Goal: Task Accomplishment & Management: Manage account settings

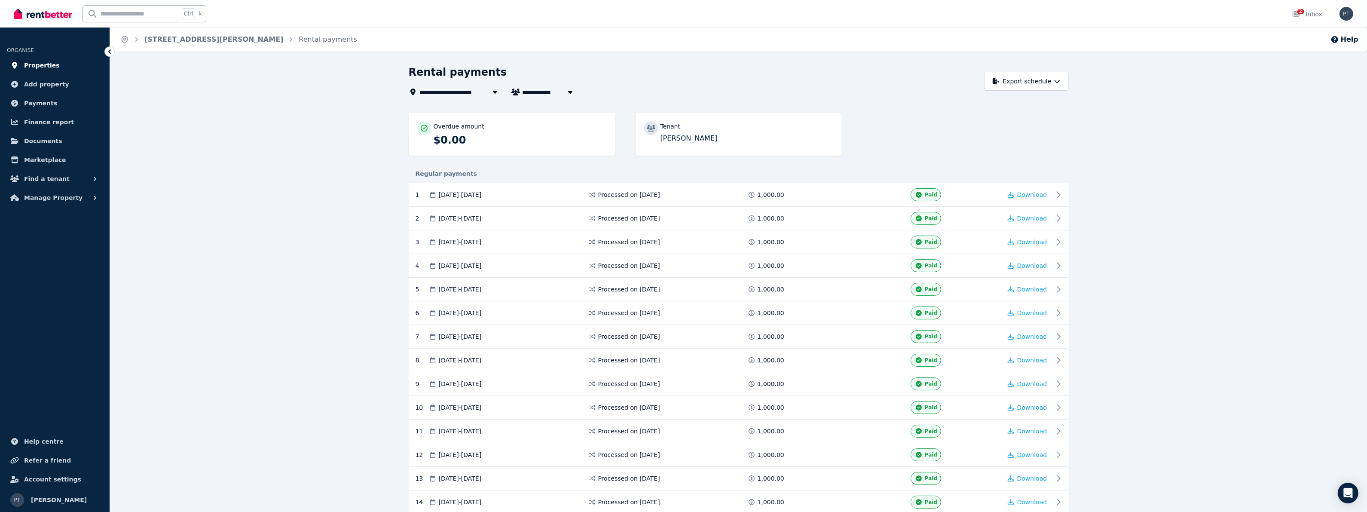
click at [36, 63] on span "Properties" at bounding box center [42, 65] width 36 height 10
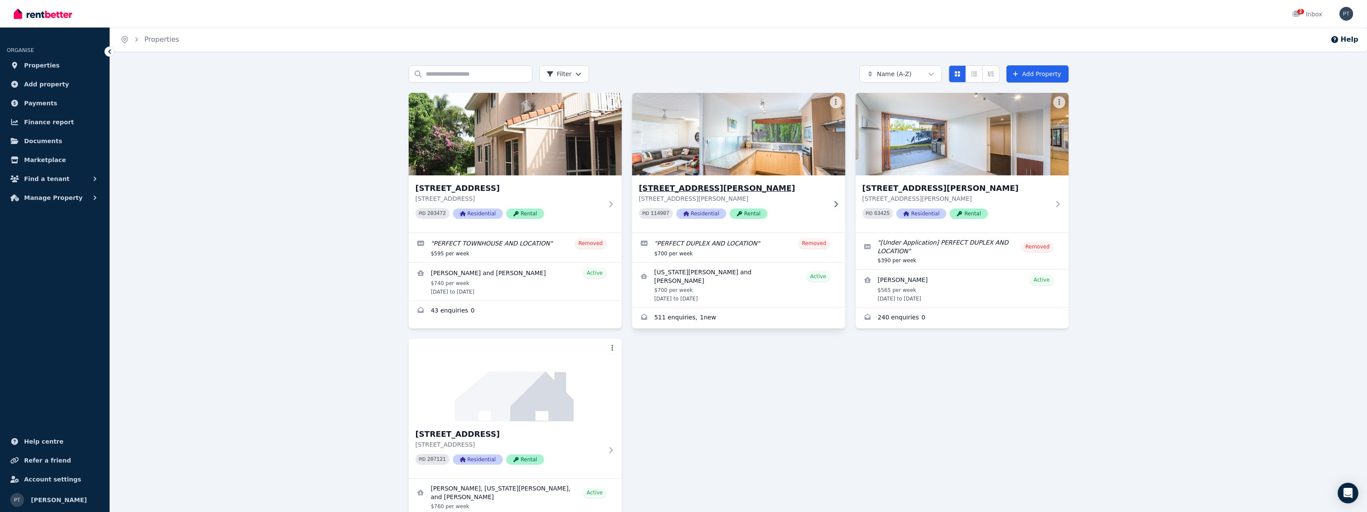
click at [671, 188] on h3 "[STREET_ADDRESS][PERSON_NAME]" at bounding box center [732, 188] width 187 height 12
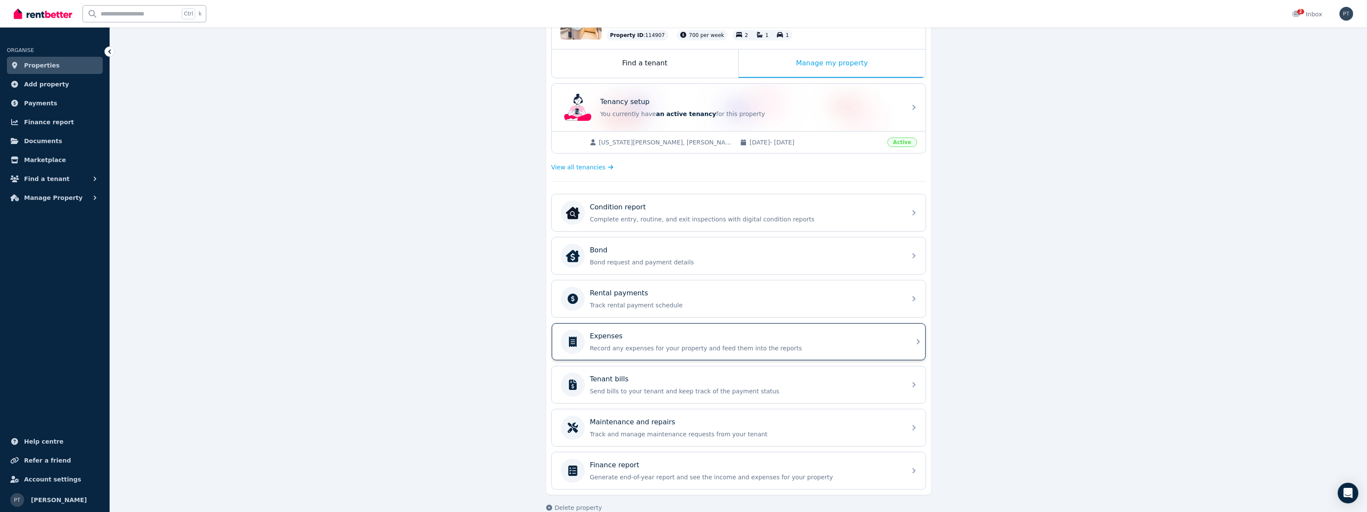
scroll to position [139, 0]
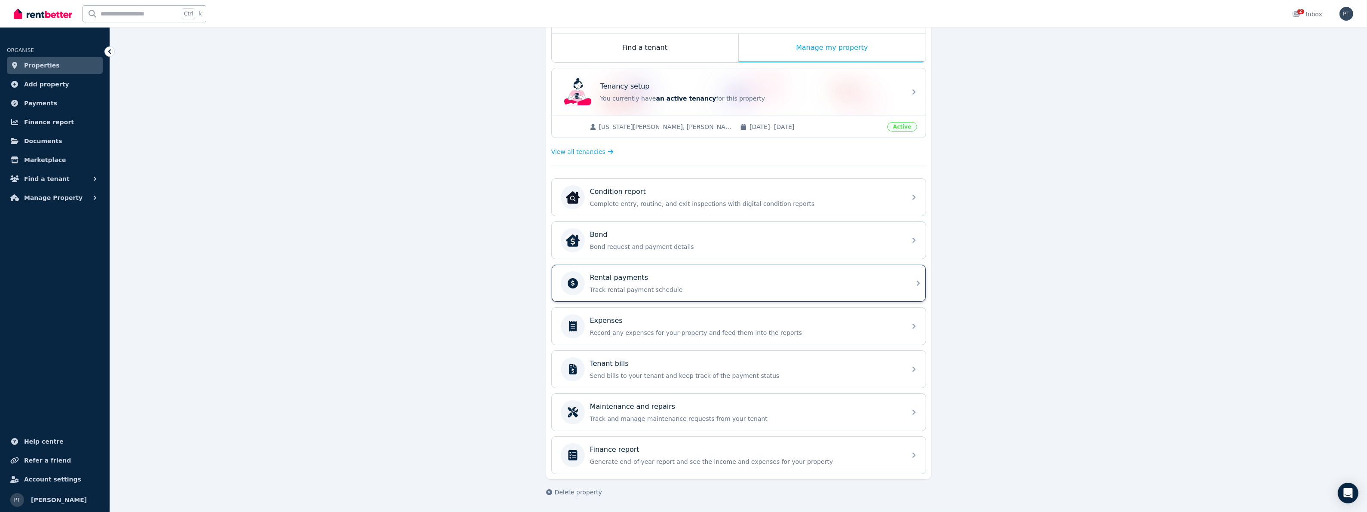
click at [797, 273] on div "Rental payments" at bounding box center [745, 277] width 311 height 10
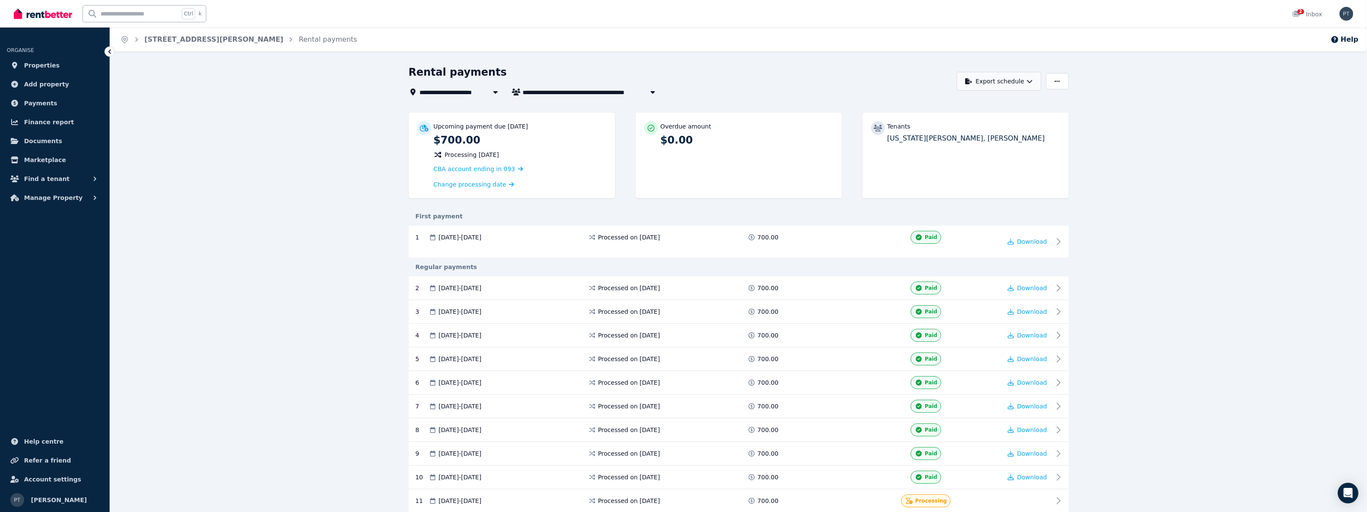
click at [1011, 78] on button "Export schedule" at bounding box center [999, 81] width 85 height 19
click at [965, 103] on p "PDF" at bounding box center [972, 103] width 18 height 9
click at [993, 157] on div "Tenants [US_STATE][PERSON_NAME], [PERSON_NAME]" at bounding box center [966, 156] width 206 height 86
click at [653, 90] on icon "button" at bounding box center [653, 92] width 9 height 7
click at [557, 125] on span "[PERSON_NAME]" at bounding box center [586, 123] width 117 height 9
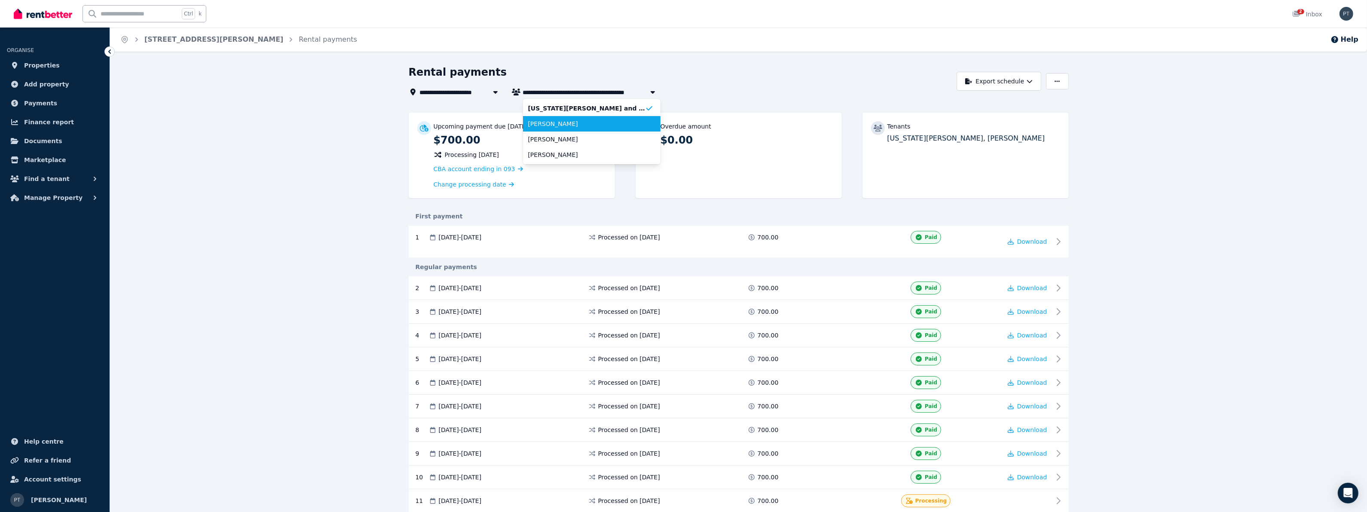
type input "**********"
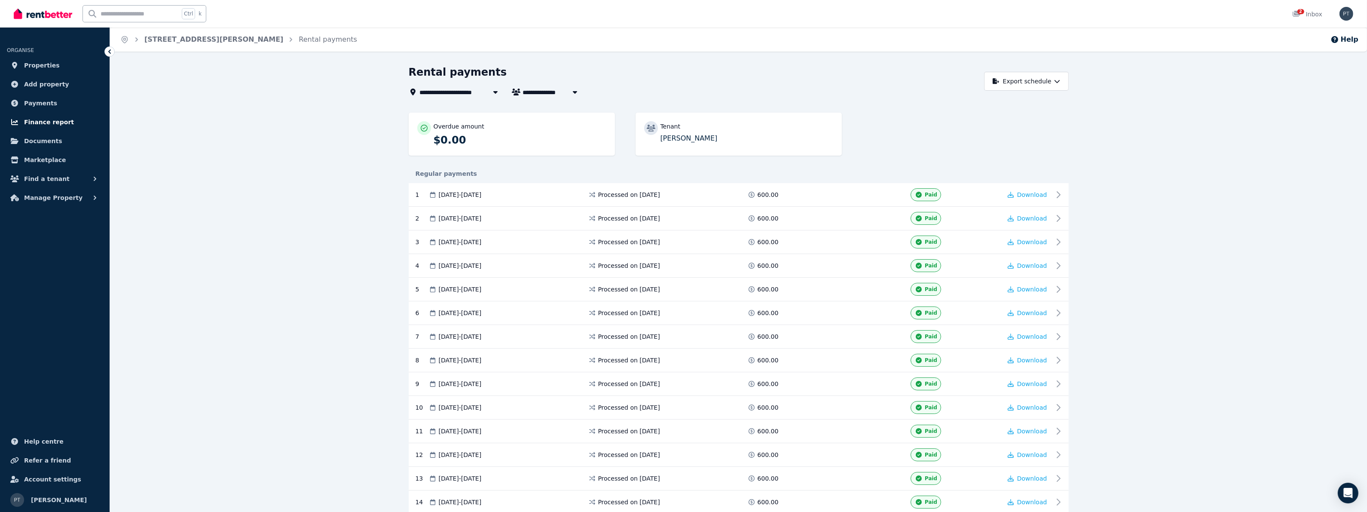
click at [53, 121] on span "Finance report" at bounding box center [49, 122] width 50 height 10
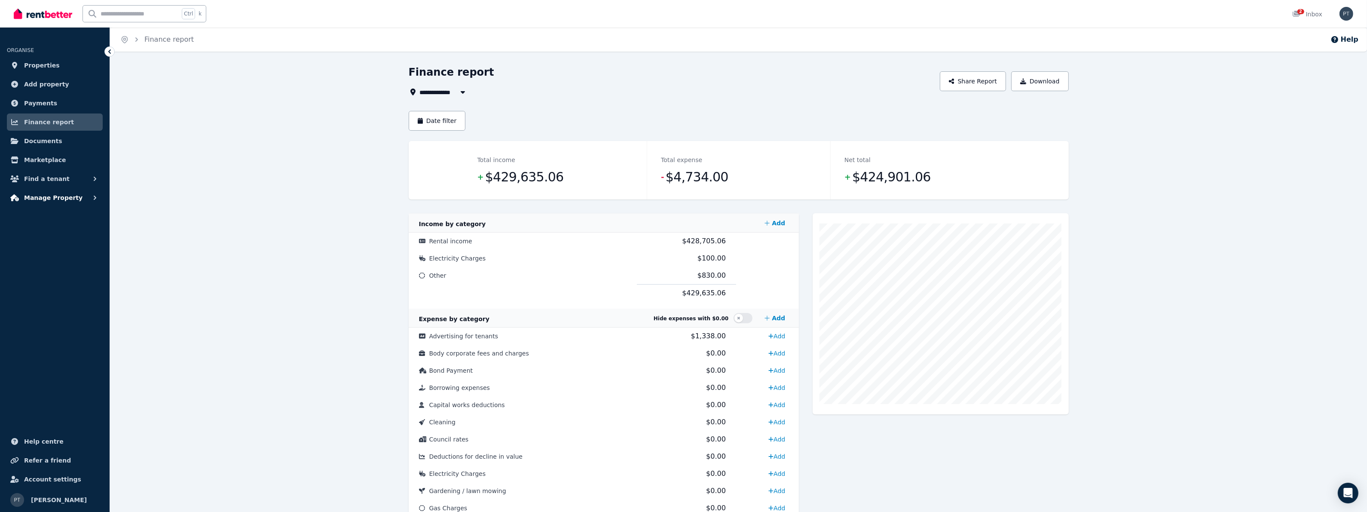
click at [60, 199] on span "Manage Property" at bounding box center [53, 198] width 58 height 10
click at [78, 235] on span "Rental payments" at bounding box center [67, 234] width 58 height 10
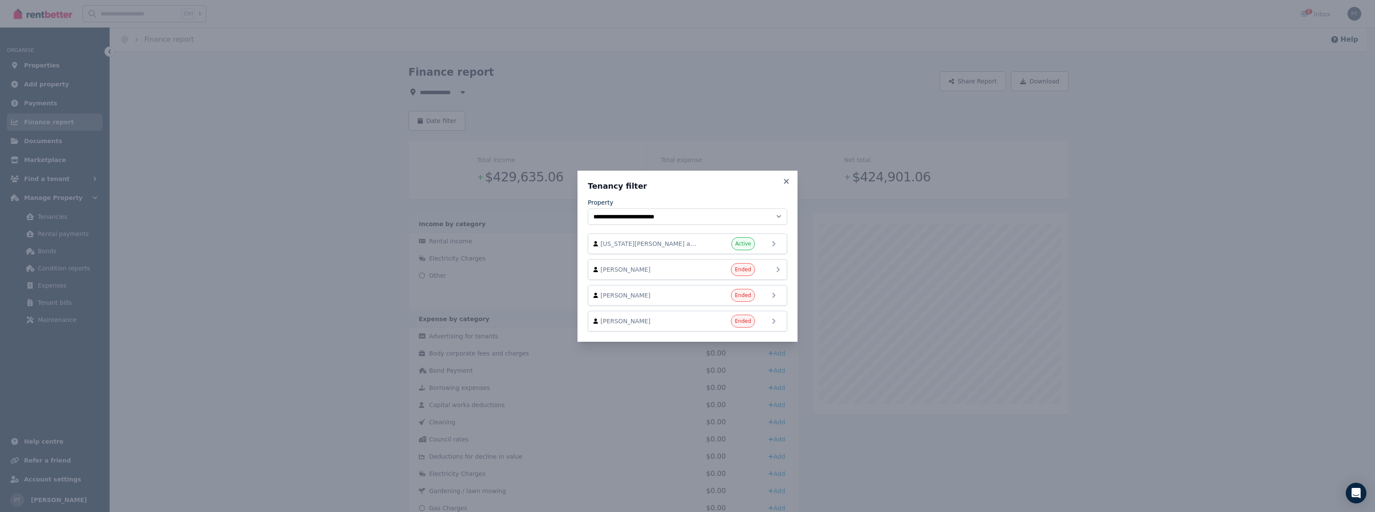
click at [772, 268] on div "[PERSON_NAME] Ended" at bounding box center [688, 269] width 188 height 13
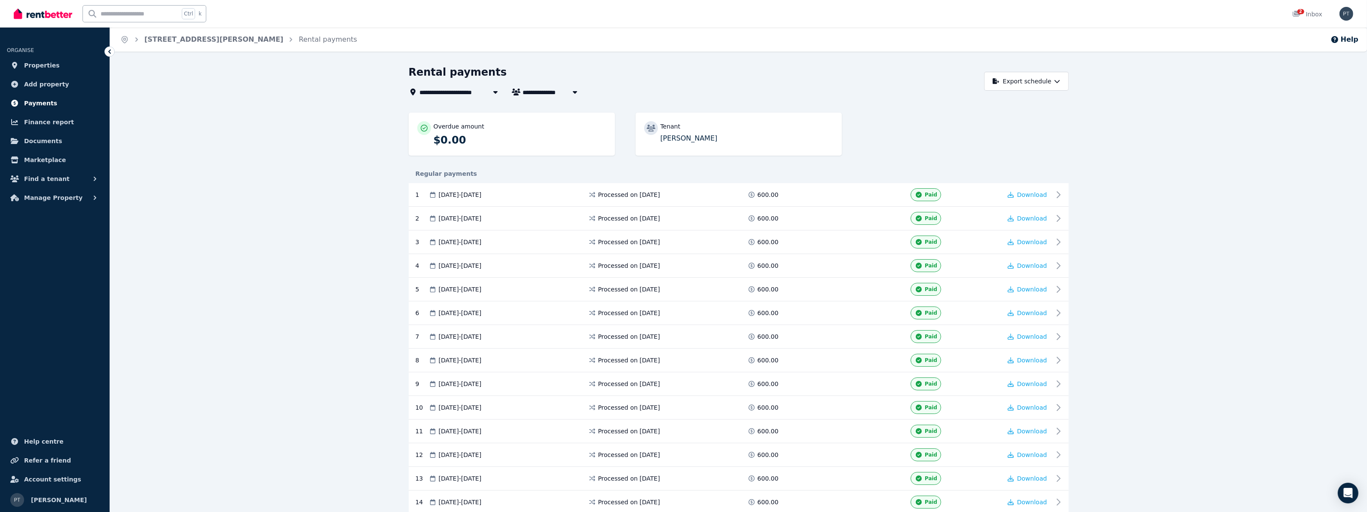
click at [31, 102] on span "Payments" at bounding box center [40, 103] width 33 height 10
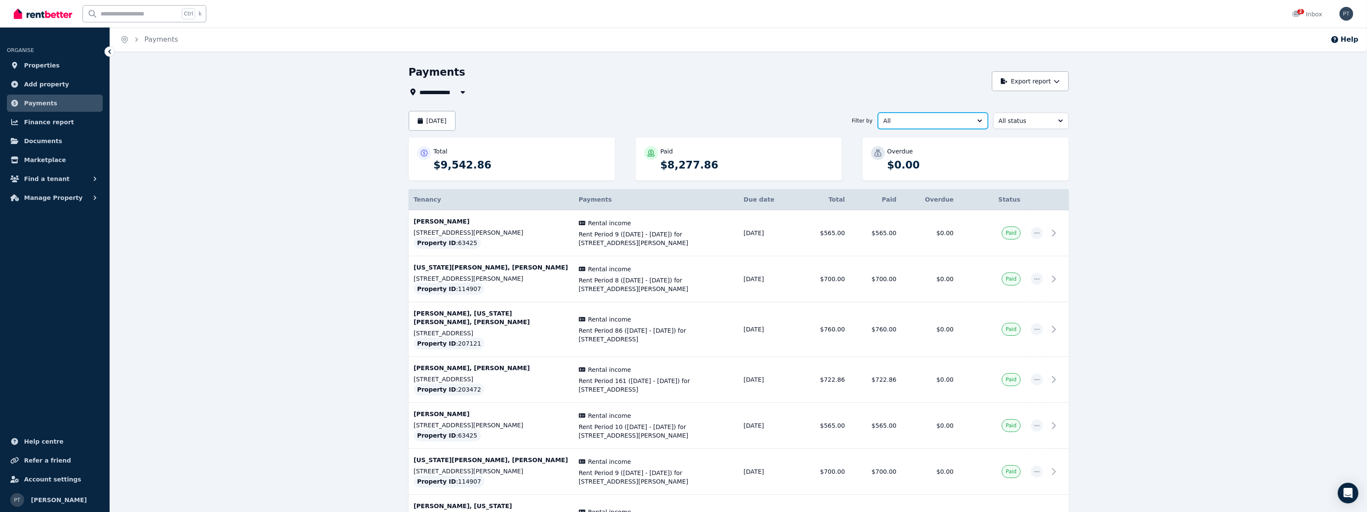
click at [939, 117] on span "All" at bounding box center [927, 120] width 87 height 9
click at [916, 159] on span "Rental income" at bounding box center [927, 155] width 89 height 9
click at [1048, 117] on span "All status" at bounding box center [1025, 120] width 52 height 9
click at [1035, 187] on span "Paid" at bounding box center [1025, 186] width 55 height 9
click at [1056, 230] on icon at bounding box center [1056, 233] width 10 height 10
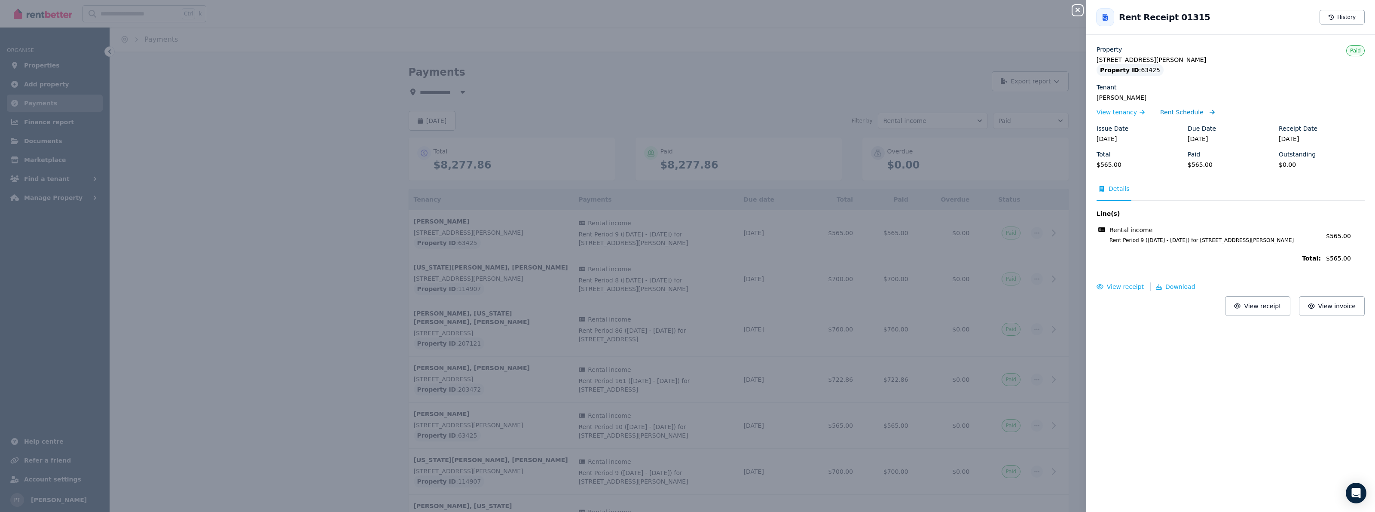
click at [1185, 113] on span "Rent Schedule" at bounding box center [1181, 112] width 43 height 9
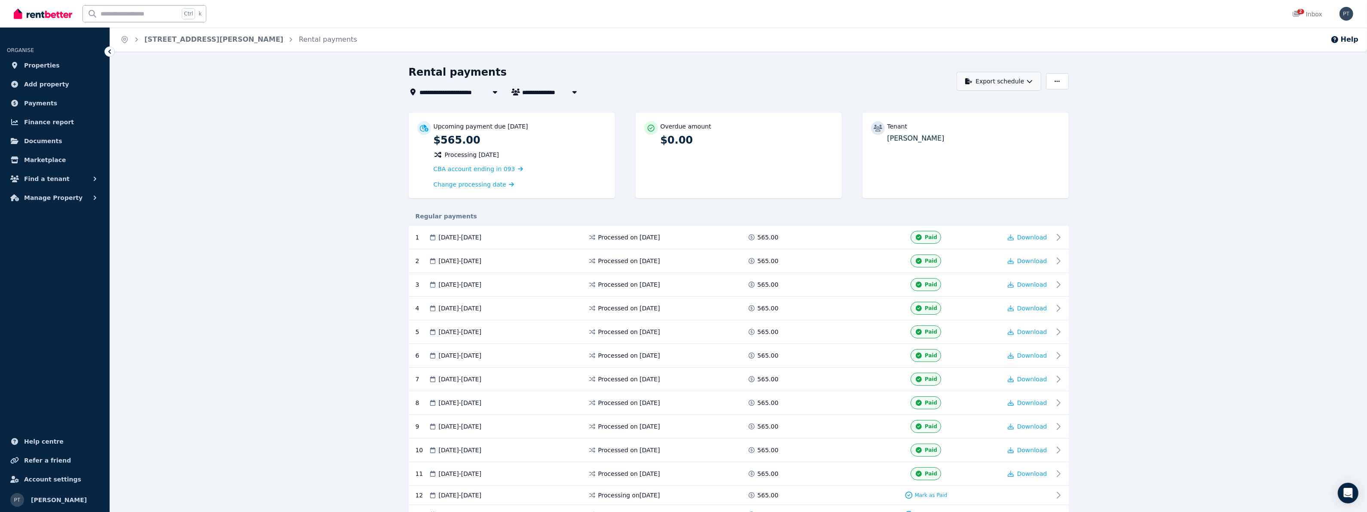
click at [1031, 78] on icon "button" at bounding box center [1030, 81] width 6 height 6
click at [968, 106] on p "PDF" at bounding box center [972, 103] width 18 height 9
click at [576, 91] on icon "button" at bounding box center [574, 92] width 9 height 7
click at [559, 125] on span "[PERSON_NAME]" at bounding box center [571, 123] width 87 height 9
type input "**********"
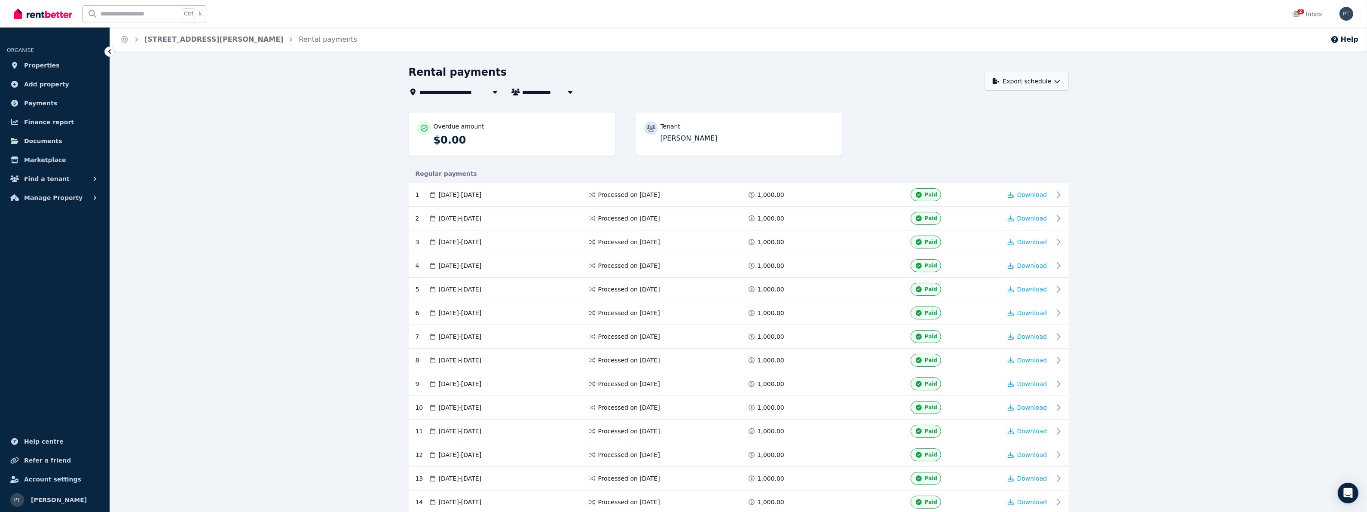
click at [1035, 81] on button "Export schedule" at bounding box center [1026, 81] width 85 height 19
click at [1017, 106] on div "PDF" at bounding box center [1027, 103] width 73 height 9
click at [492, 92] on icon at bounding box center [495, 92] width 9 height 7
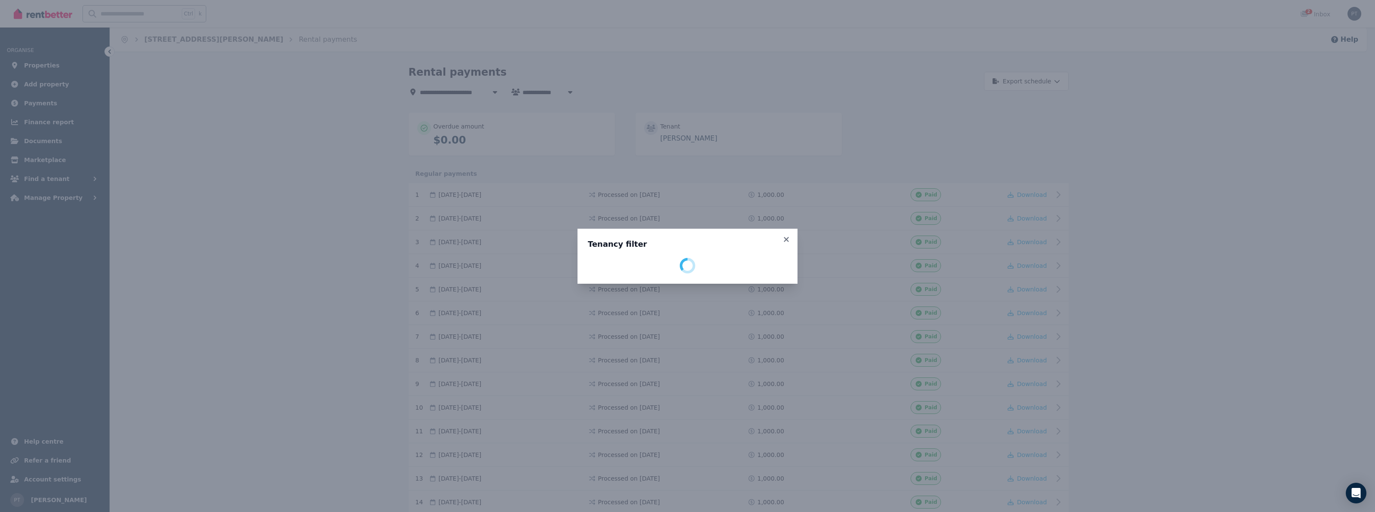
select select "**********"
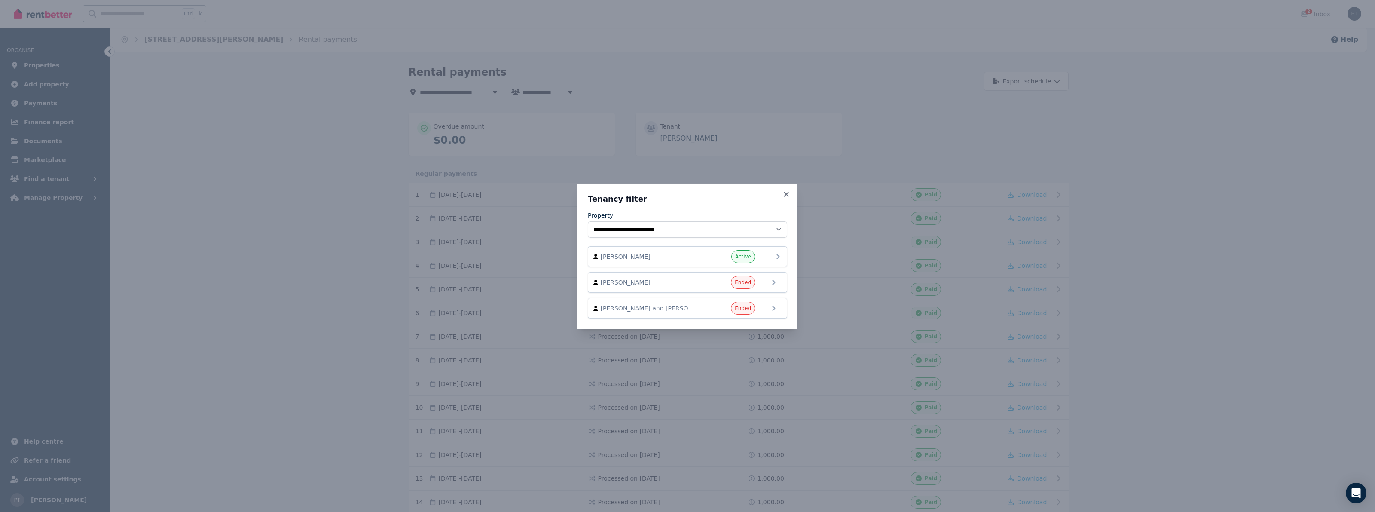
click at [656, 259] on span "[PERSON_NAME]" at bounding box center [650, 256] width 98 height 9
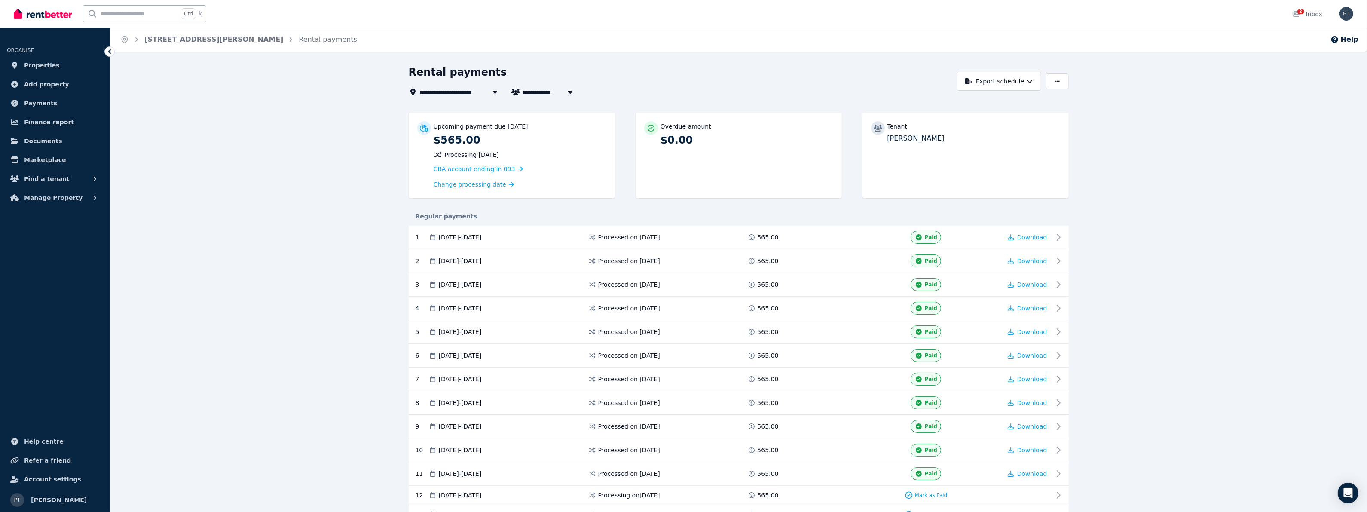
click at [490, 95] on div at bounding box center [494, 92] width 15 height 10
click at [559, 91] on span "[PERSON_NAME]" at bounding box center [555, 92] width 65 height 10
type input "**********"
click at [499, 89] on icon at bounding box center [495, 92] width 9 height 7
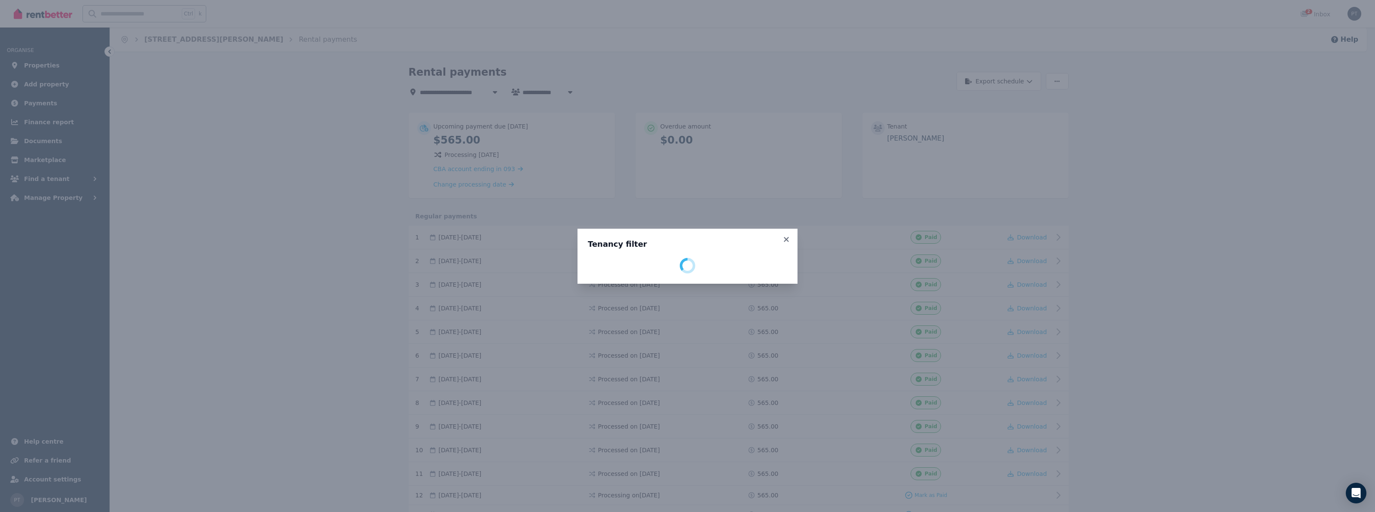
select select "**********"
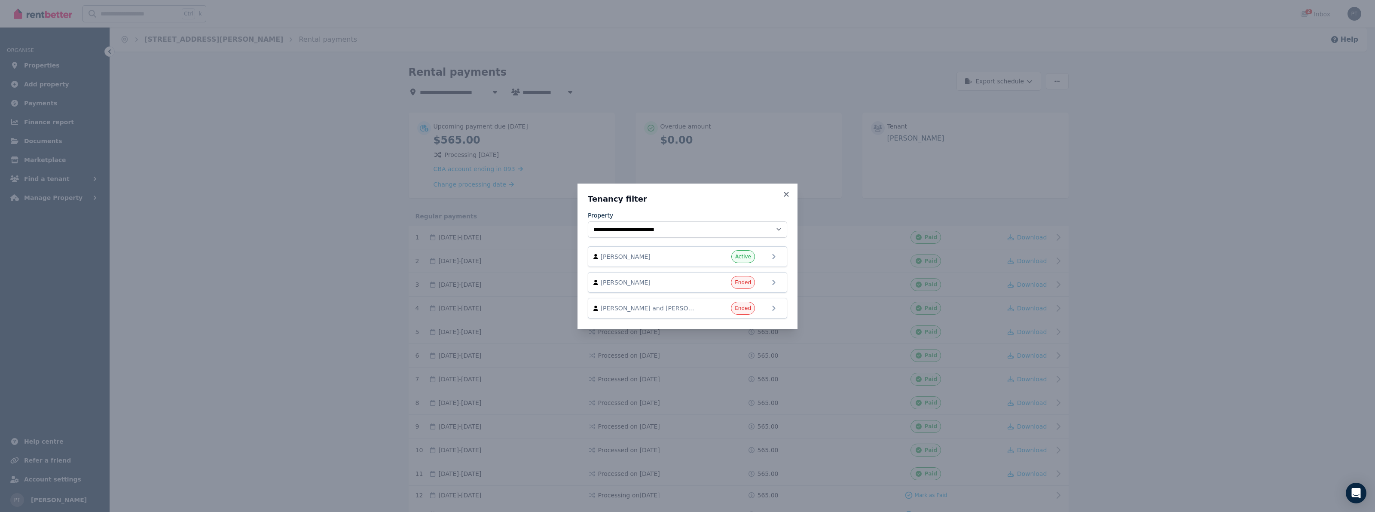
click at [786, 190] on icon at bounding box center [786, 194] width 9 height 8
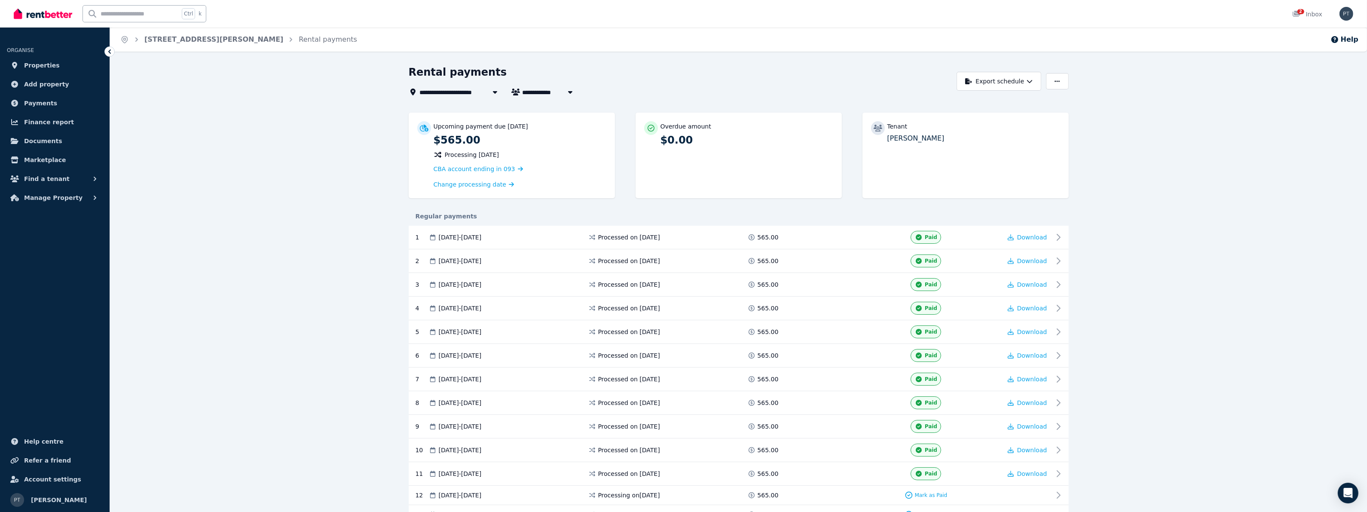
drag, startPoint x: 566, startPoint y: 87, endPoint x: 571, endPoint y: 92, distance: 7.6
click at [566, 87] on button "button" at bounding box center [570, 92] width 15 height 10
click at [571, 108] on span "[PERSON_NAME]" at bounding box center [571, 108] width 87 height 9
type input "**********"
click at [495, 91] on icon at bounding box center [495, 92] width 4 height 3
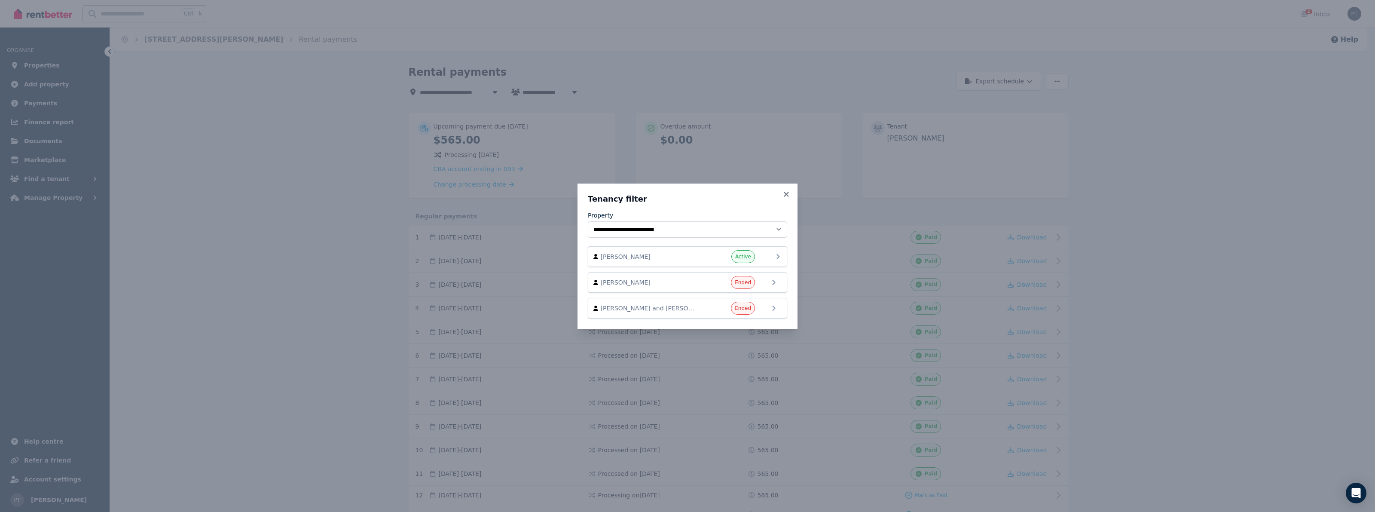
click at [665, 256] on span "[PERSON_NAME]" at bounding box center [650, 256] width 98 height 9
click at [626, 257] on span "[PERSON_NAME]" at bounding box center [650, 256] width 98 height 9
drag, startPoint x: 752, startPoint y: 233, endPoint x: 746, endPoint y: 233, distance: 6.4
click at [752, 233] on select "**********" at bounding box center [687, 229] width 199 height 16
select select "**********"
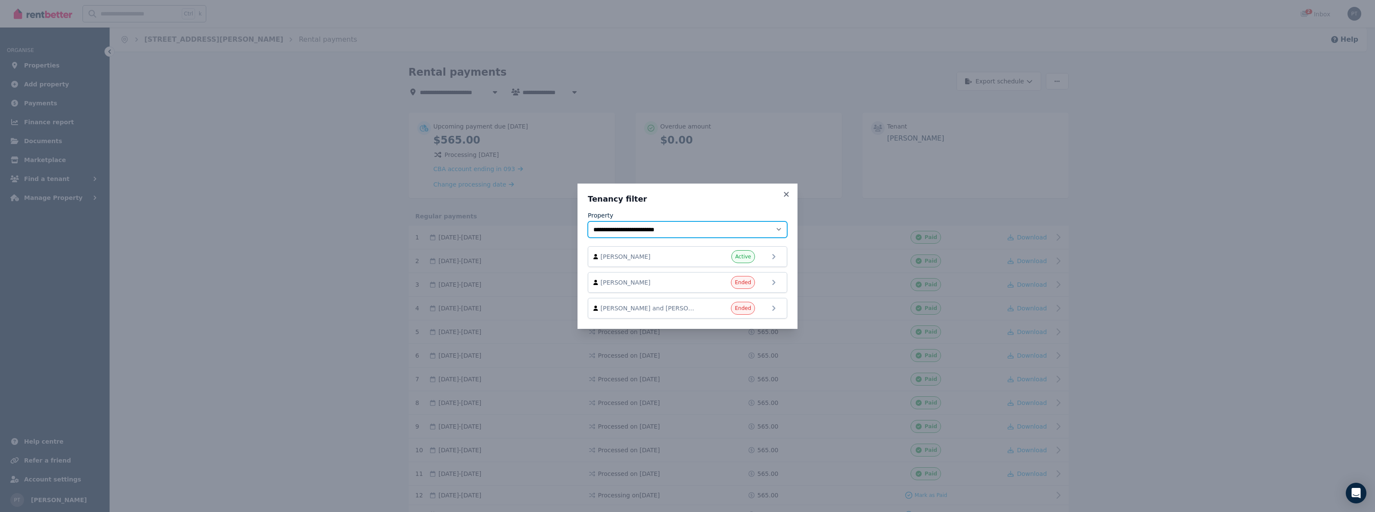
click at [588, 221] on select "**********" at bounding box center [687, 229] width 199 height 16
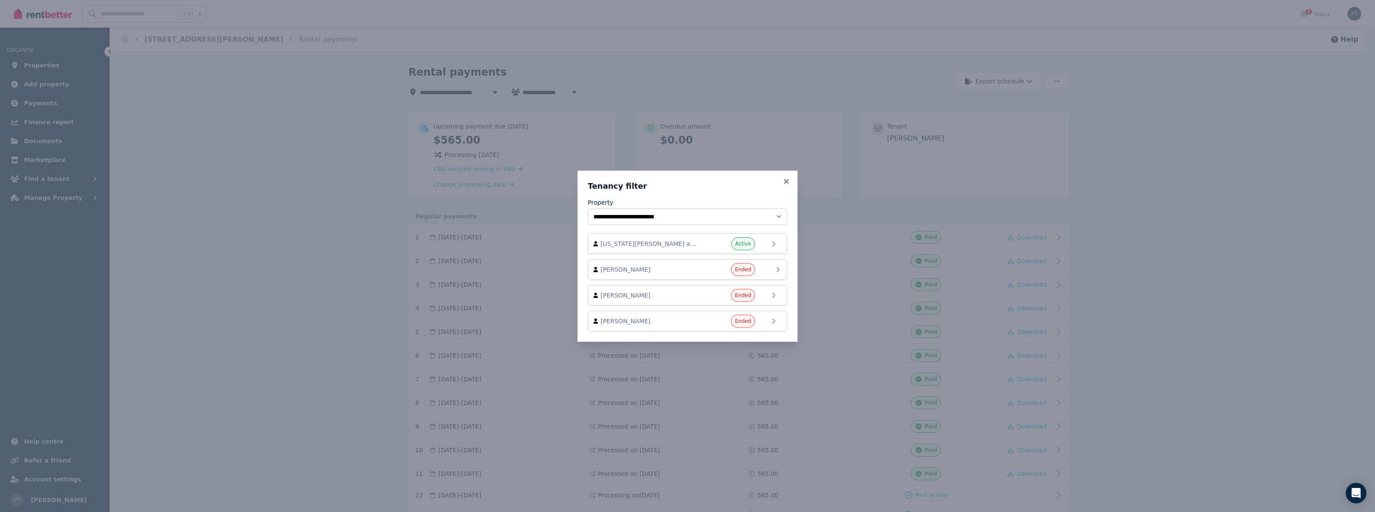
click at [646, 266] on span "[PERSON_NAME]" at bounding box center [650, 269] width 98 height 9
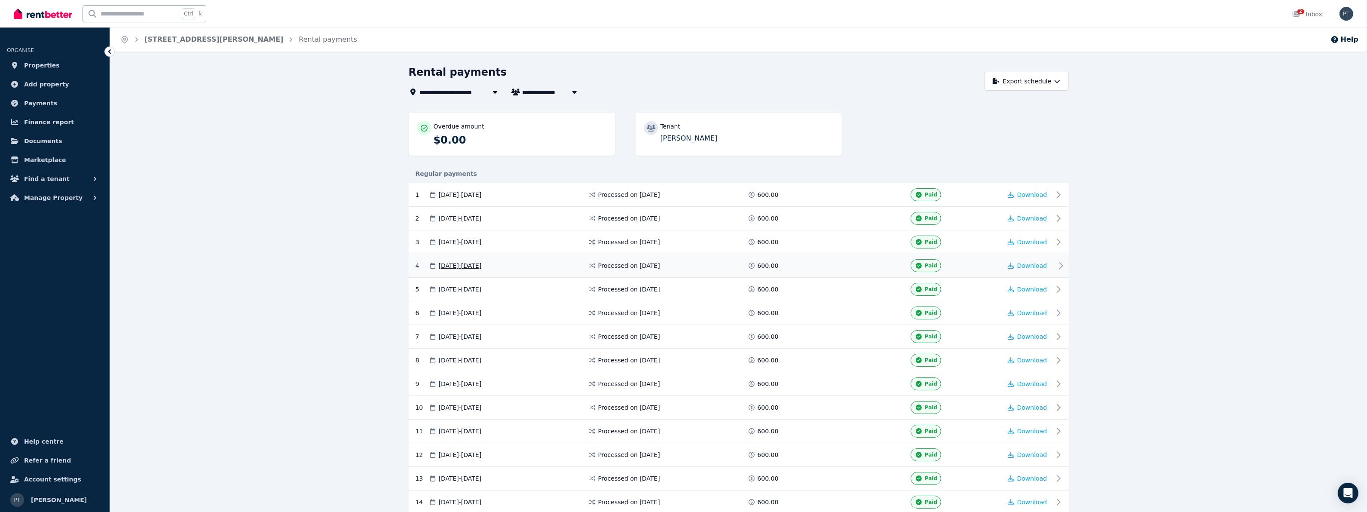
type input "**********"
click at [1036, 83] on button "Export schedule" at bounding box center [1026, 81] width 85 height 19
click at [1004, 102] on p "PDF" at bounding box center [1000, 103] width 18 height 9
click at [575, 91] on icon "button" at bounding box center [575, 92] width 9 height 7
click at [576, 110] on span "[US_STATE][PERSON_NAME] and [PERSON_NAME]" at bounding box center [571, 108] width 87 height 9
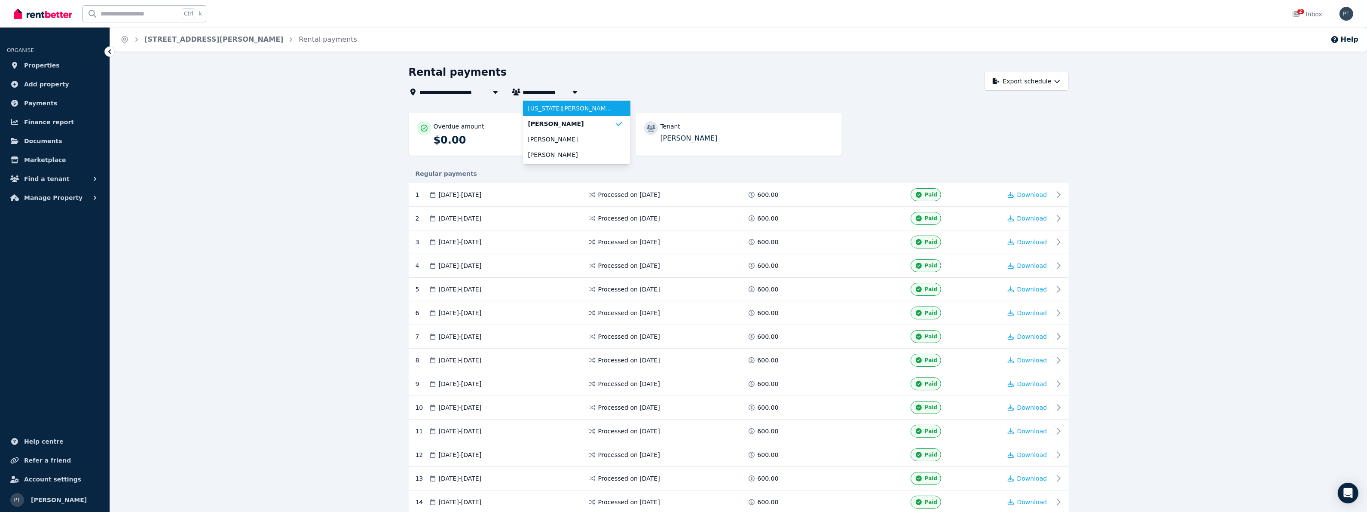
type input "**********"
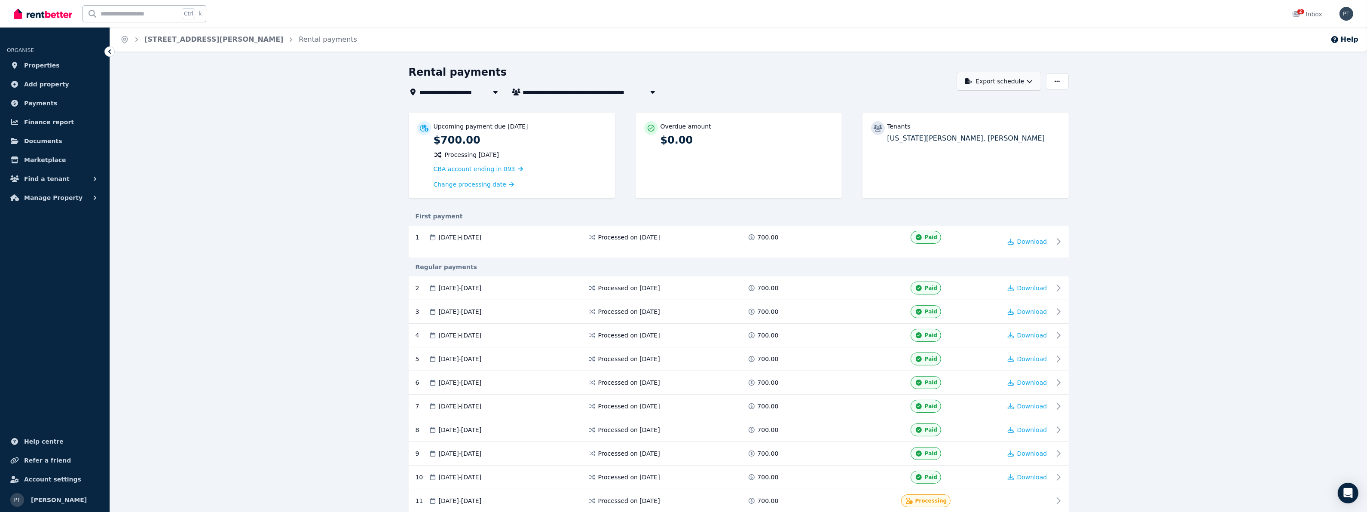
click at [1019, 84] on button "Export schedule" at bounding box center [999, 81] width 85 height 19
click at [981, 108] on button "PDF" at bounding box center [995, 103] width 96 height 15
click at [35, 65] on span "Properties" at bounding box center [42, 65] width 36 height 10
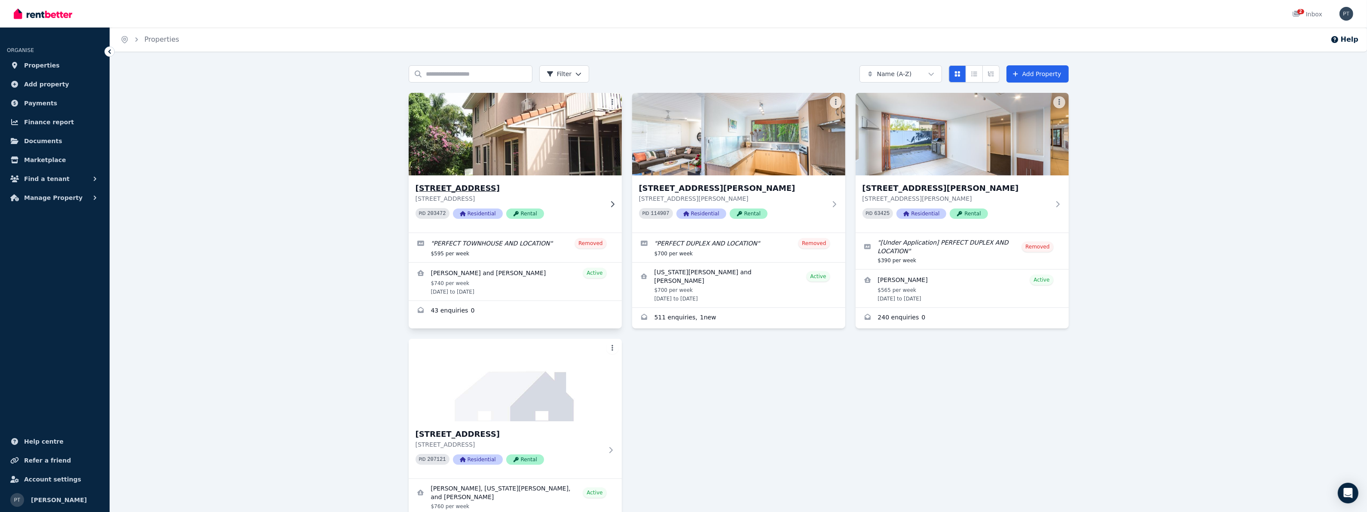
click at [519, 212] on span "Rental" at bounding box center [525, 213] width 38 height 10
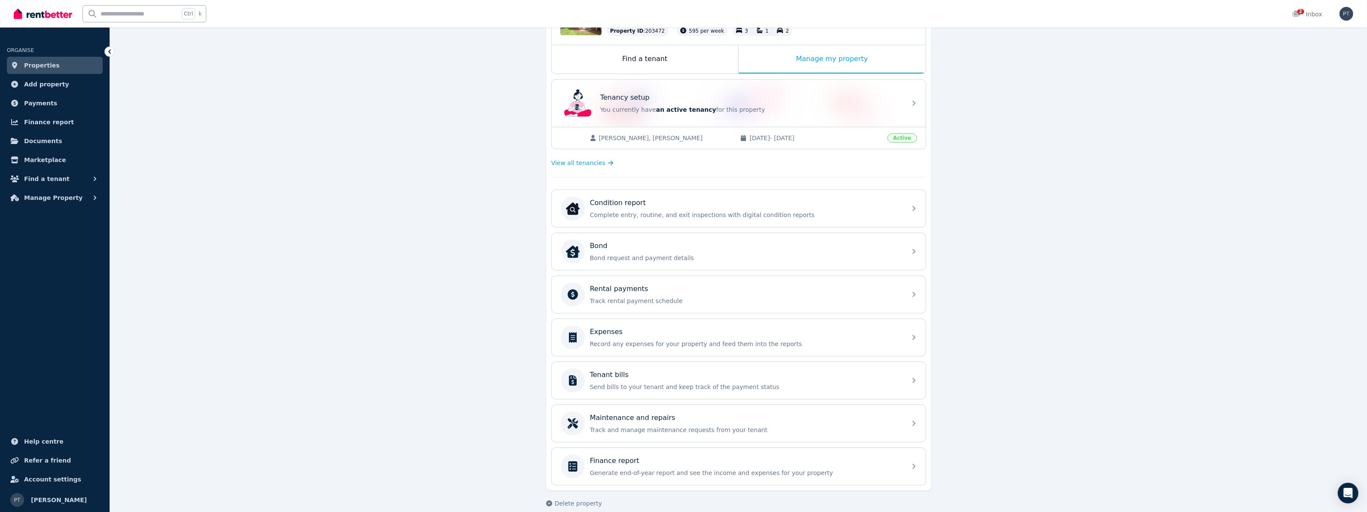
scroll to position [139, 0]
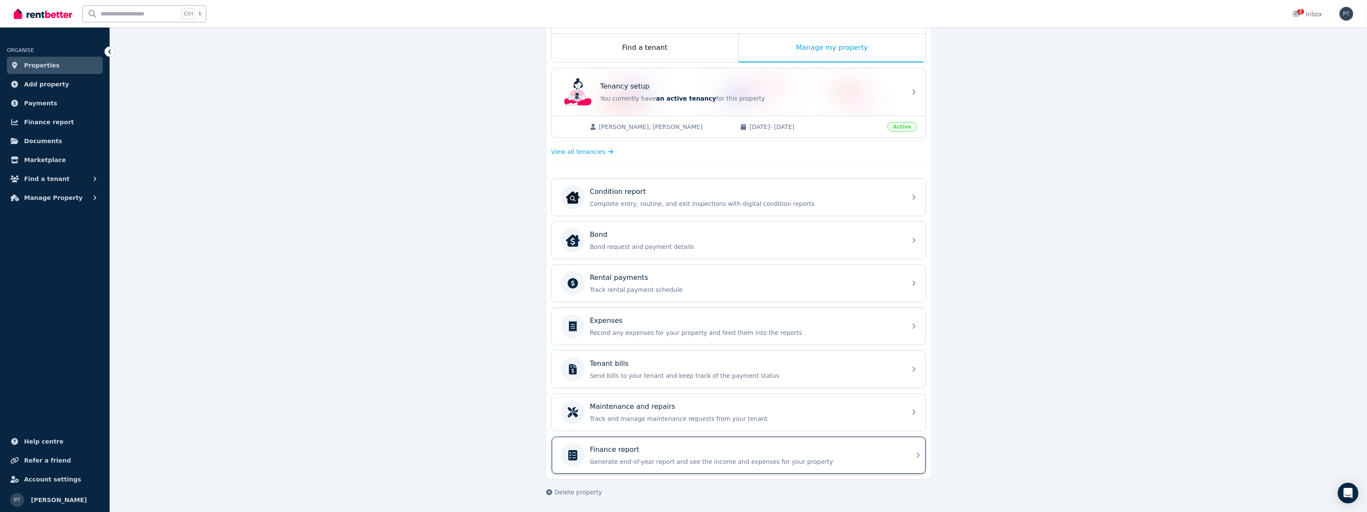
click at [783, 460] on p "Generate end-of-year report and see the income and expenses for your property" at bounding box center [745, 461] width 311 height 9
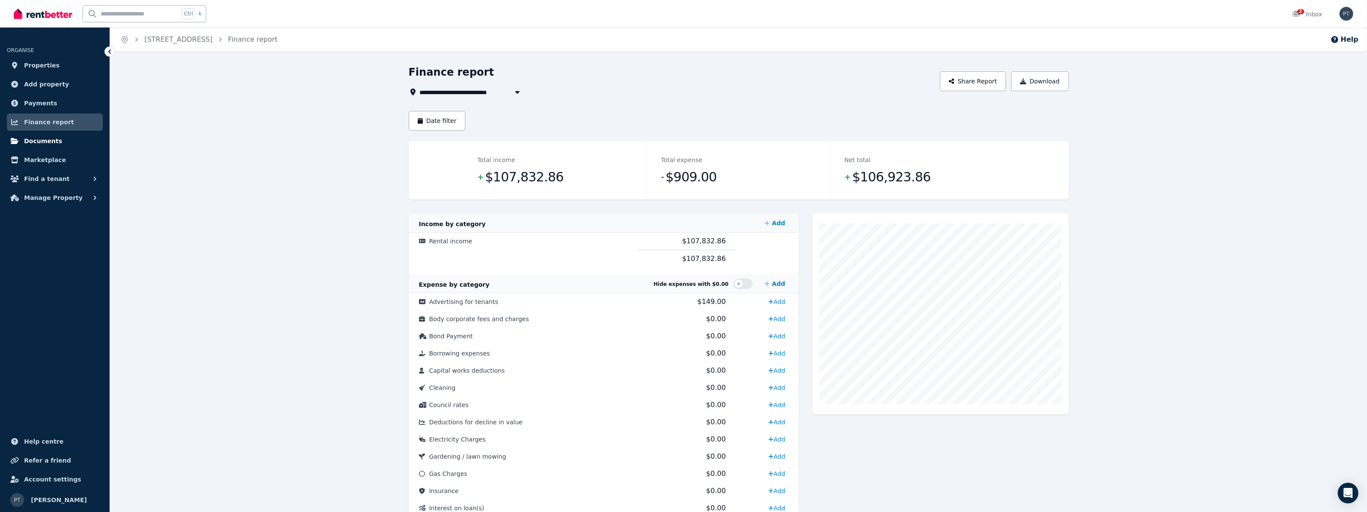
click at [46, 142] on span "Documents" at bounding box center [43, 141] width 38 height 10
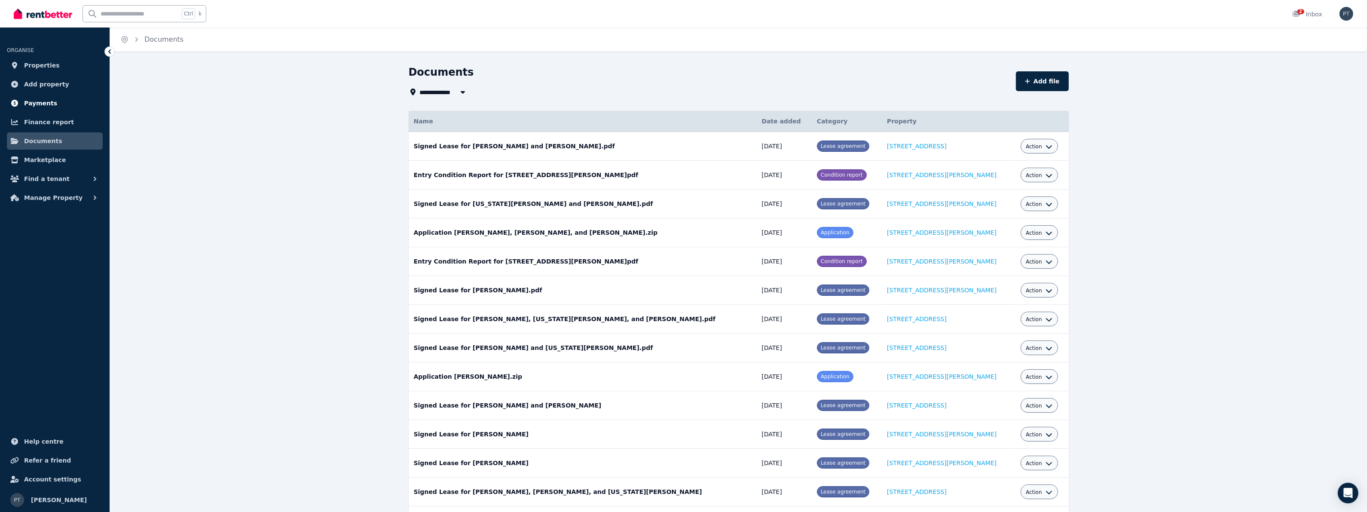
click at [44, 101] on span "Payments" at bounding box center [40, 103] width 33 height 10
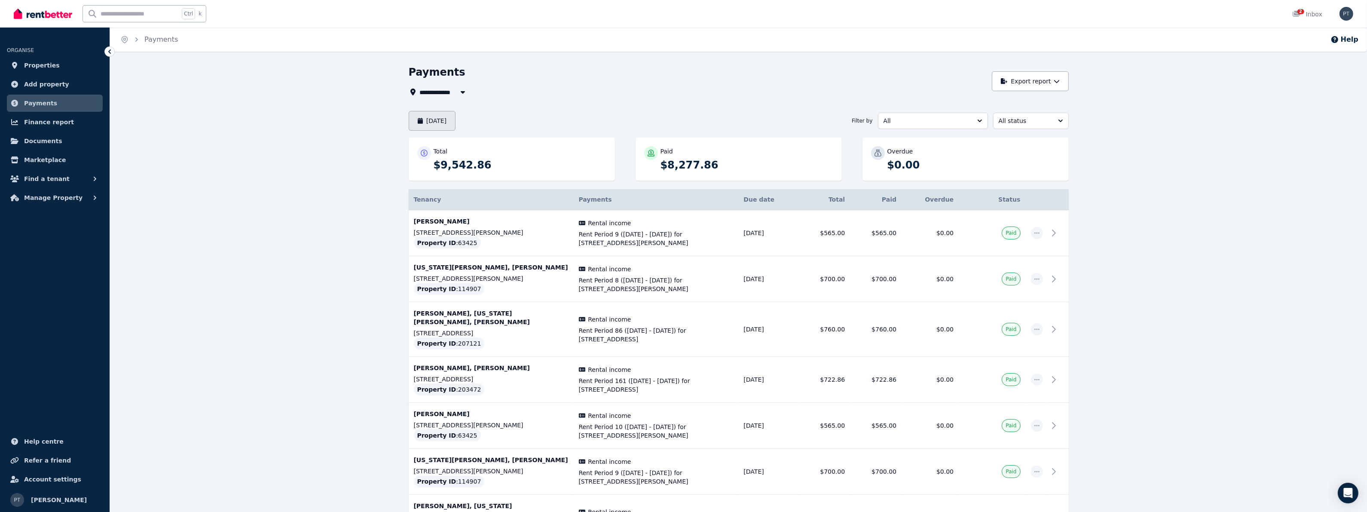
click at [456, 119] on button "[DATE]" at bounding box center [432, 121] width 47 height 20
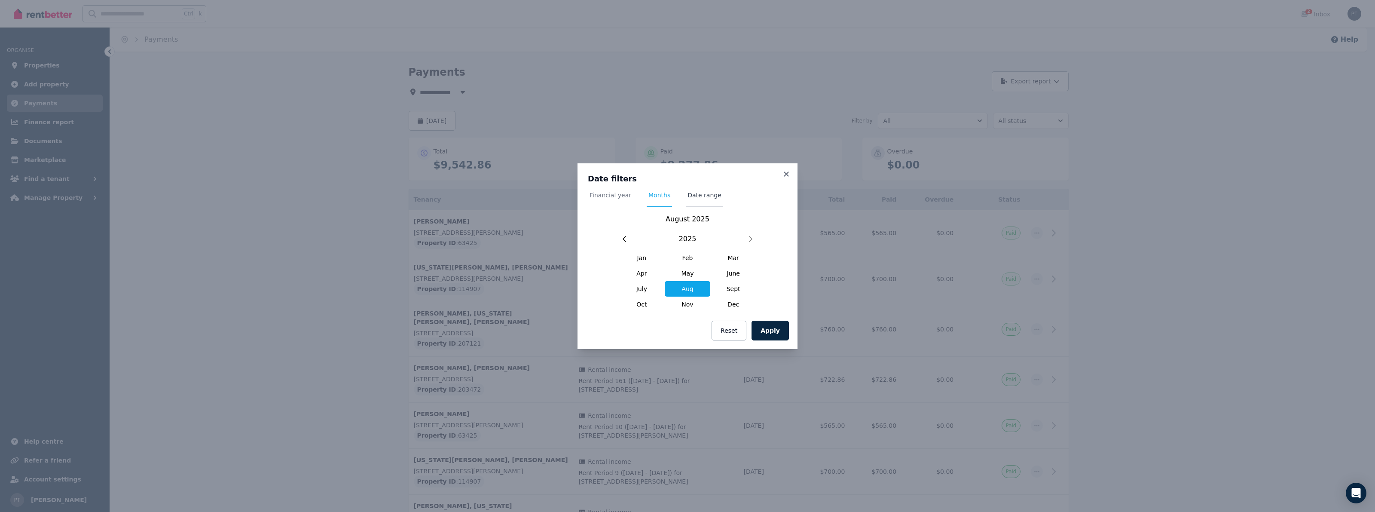
click at [701, 194] on span "Date range" at bounding box center [705, 195] width 34 height 9
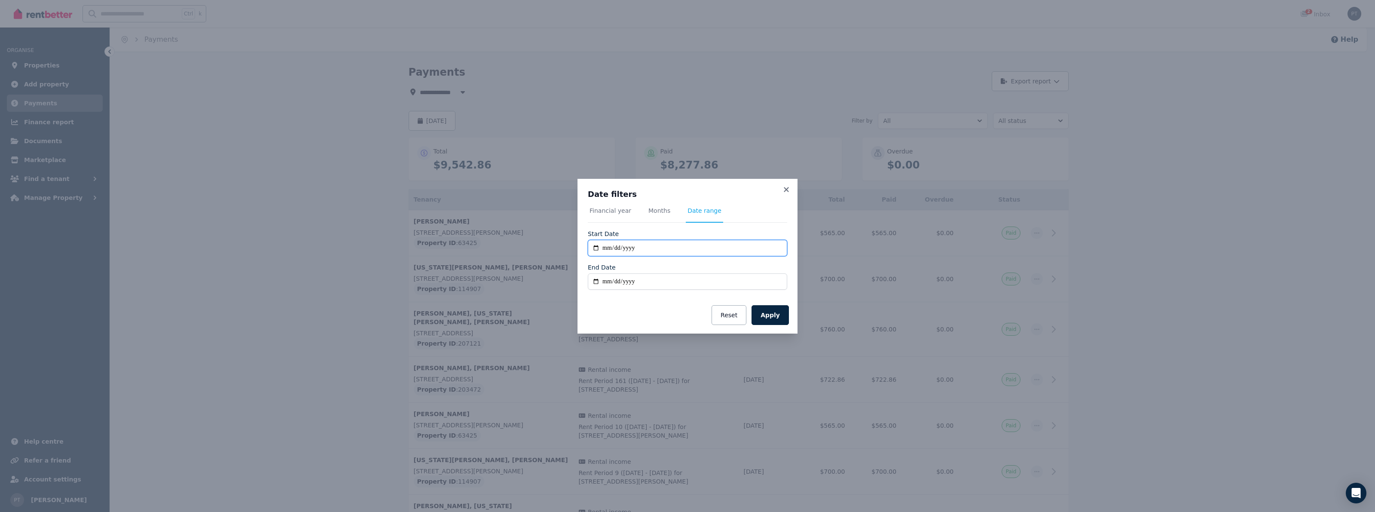
click at [665, 246] on input "**********" at bounding box center [687, 248] width 199 height 16
click at [593, 248] on input "**********" at bounding box center [687, 248] width 199 height 16
type input "**********"
click at [635, 279] on input "End Date" at bounding box center [687, 281] width 199 height 16
click at [596, 280] on input "End Date" at bounding box center [687, 281] width 199 height 16
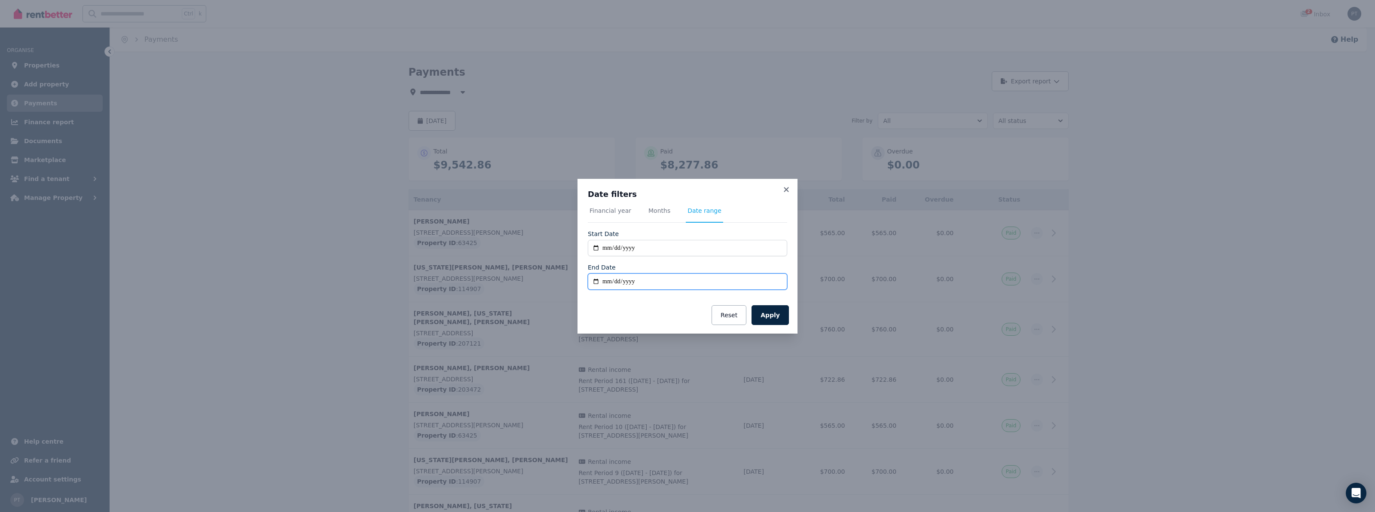
type input "**********"
click at [768, 311] on button "Apply" at bounding box center [770, 315] width 37 height 20
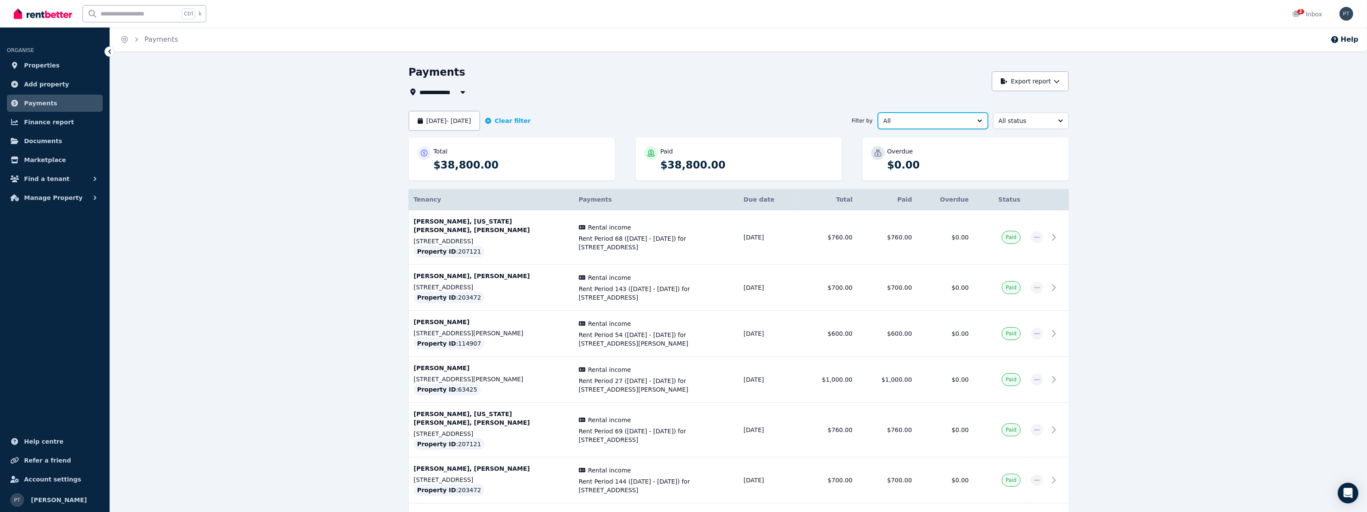
click at [930, 123] on span "All" at bounding box center [927, 120] width 87 height 9
click at [923, 153] on span "Rental income" at bounding box center [927, 155] width 89 height 9
click at [1025, 121] on span "All status" at bounding box center [1025, 120] width 52 height 9
click at [1011, 188] on span "Paid" at bounding box center [1025, 186] width 55 height 9
click at [1056, 233] on icon at bounding box center [1056, 237] width 10 height 10
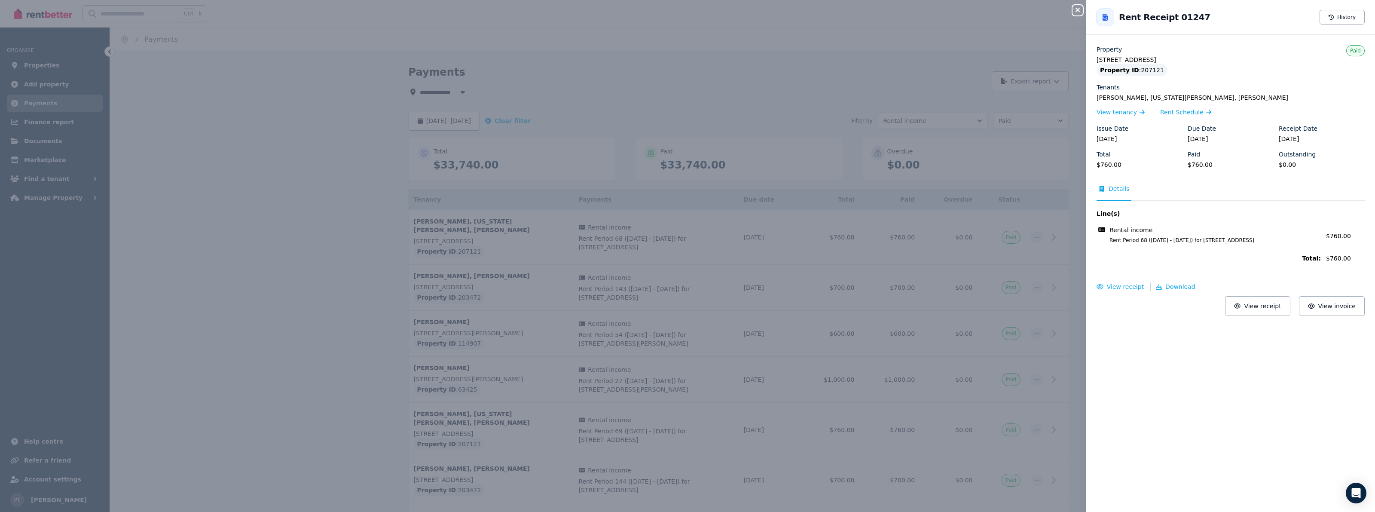
drag, startPoint x: 834, startPoint y: 90, endPoint x: 815, endPoint y: 99, distance: 20.8
click at [833, 90] on div "Close panel Back to Rent Receipt 01247 History Property [STREET_ADDRESS] Proper…" at bounding box center [687, 256] width 1375 height 512
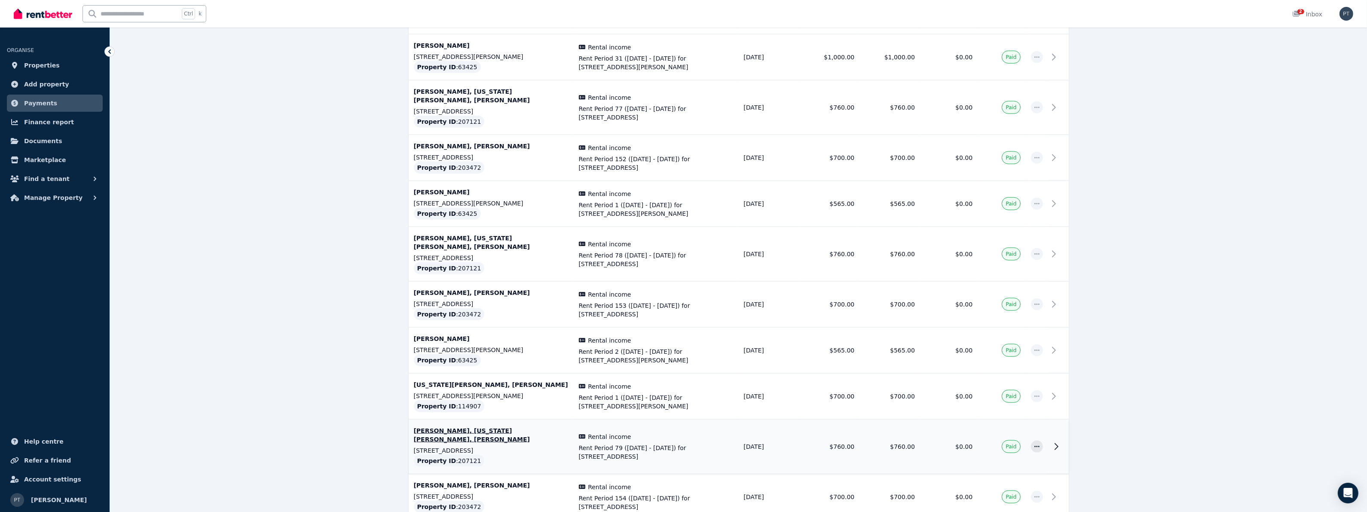
scroll to position [1910, 0]
